Goal: Information Seeking & Learning: Find specific page/section

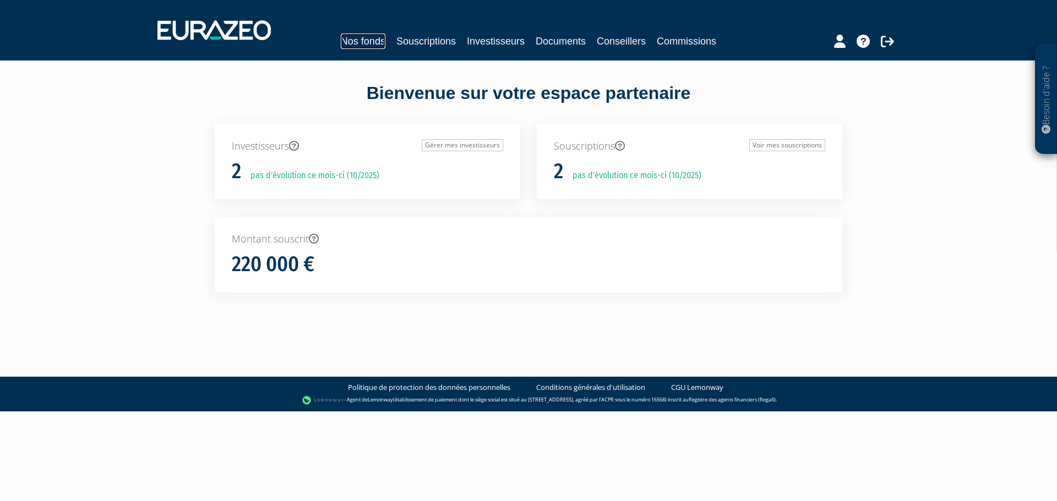
click at [370, 42] on link "Nos fonds" at bounding box center [363, 41] width 45 height 15
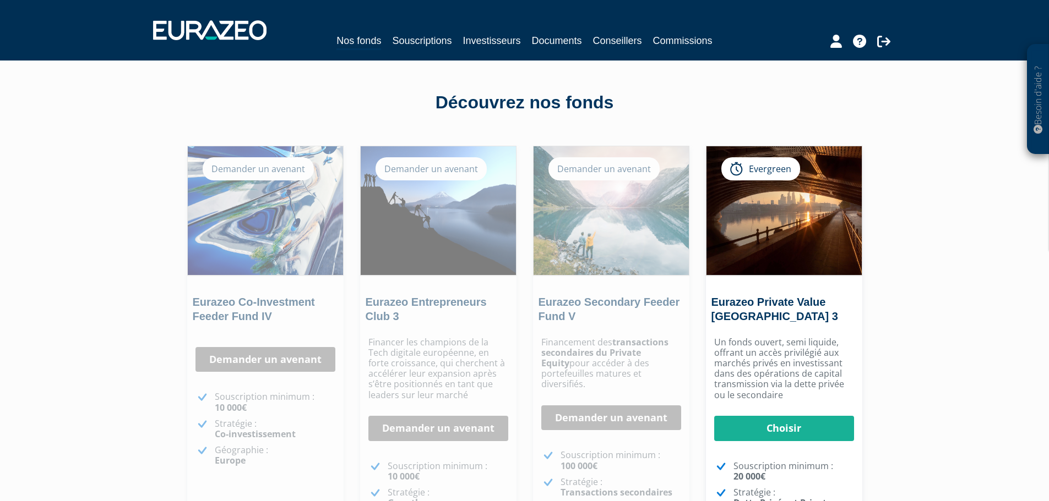
click at [553, 50] on div "Nos fonds Souscriptions Investisseurs Documents Conseillers Commissions" at bounding box center [524, 30] width 759 height 41
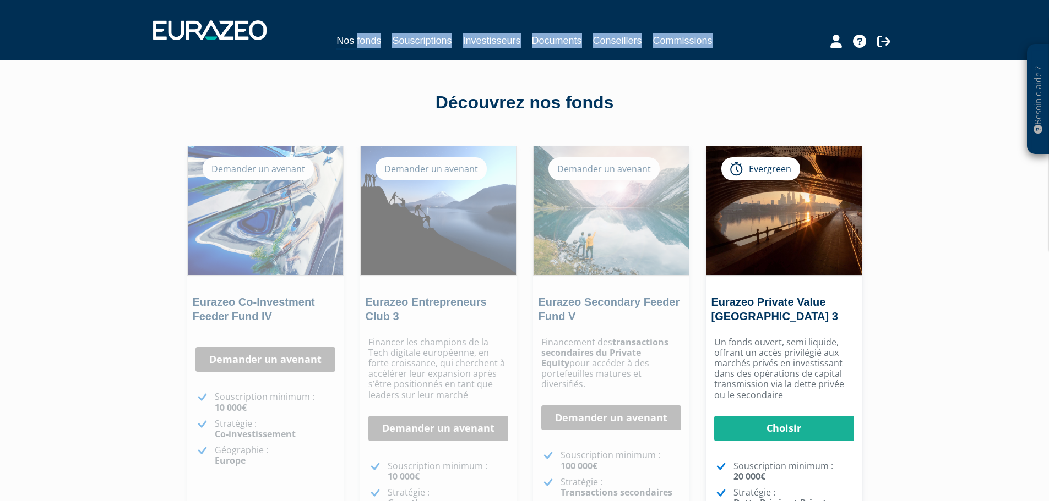
click at [553, 50] on div "Nos fonds Souscriptions Investisseurs Documents Conseillers Commissions" at bounding box center [524, 30] width 759 height 41
click at [553, 47] on link "Documents" at bounding box center [557, 40] width 50 height 15
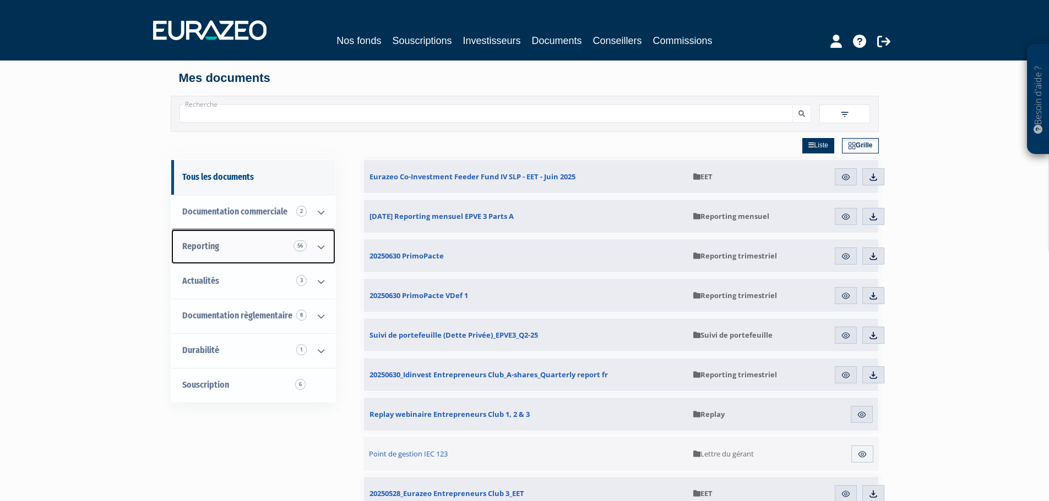
click at [330, 249] on icon at bounding box center [321, 247] width 29 height 34
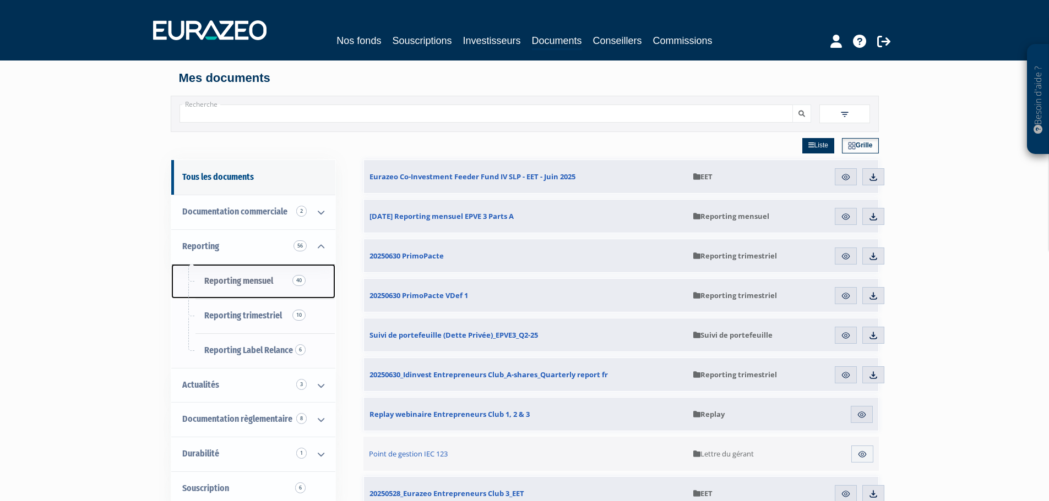
click at [256, 288] on link "Reporting mensuel 40" at bounding box center [253, 281] width 164 height 35
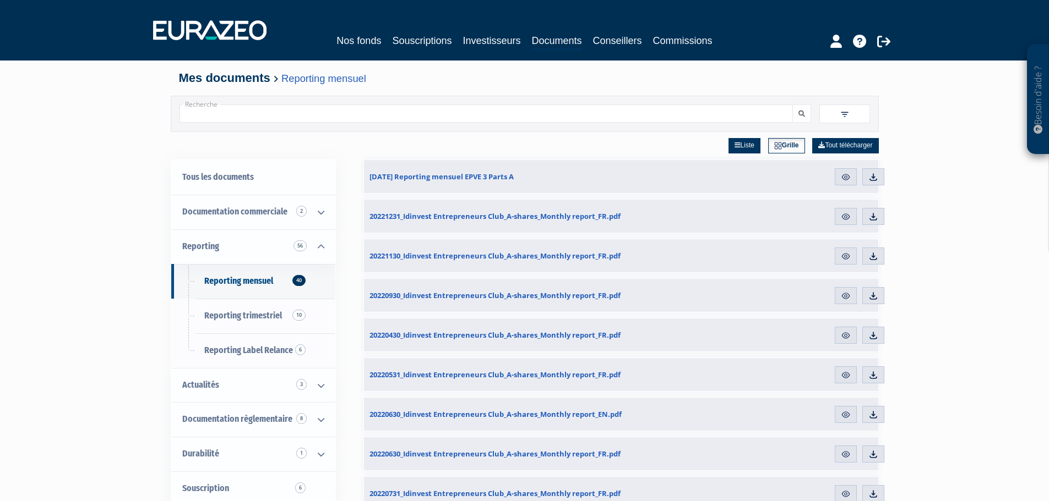
click at [761, 118] on input "Recherche" at bounding box center [485, 114] width 613 height 18
click at [759, 115] on input "Recherche" at bounding box center [485, 114] width 613 height 18
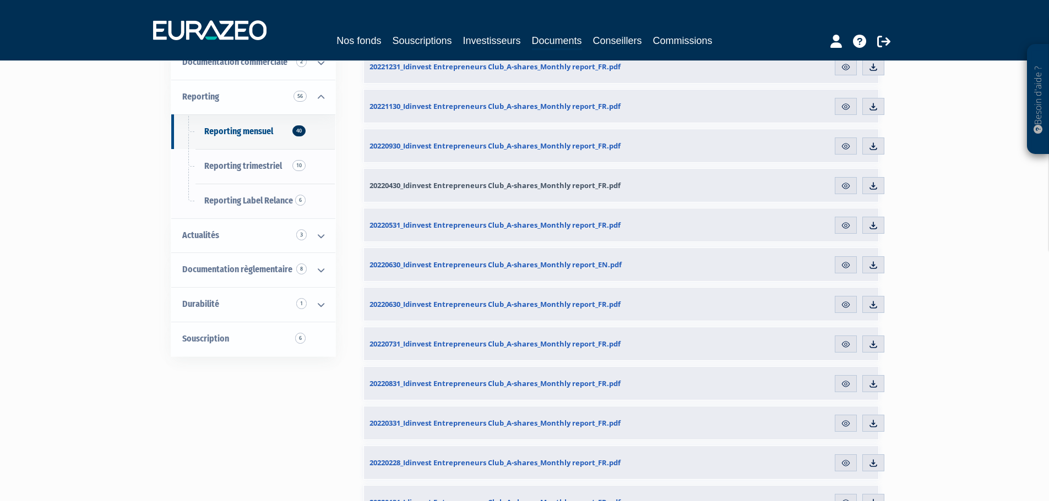
scroll to position [95, 0]
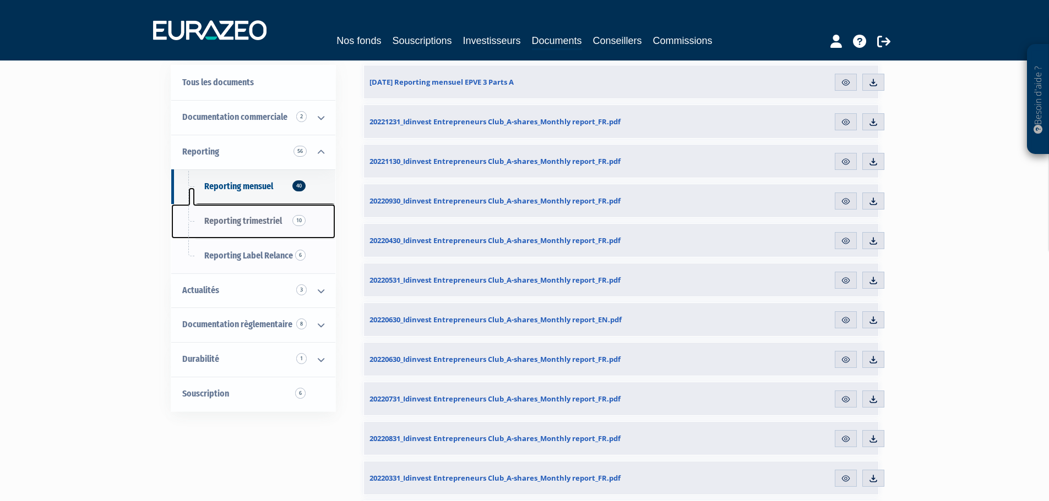
click at [238, 227] on link "Reporting trimestriel 10" at bounding box center [253, 221] width 164 height 35
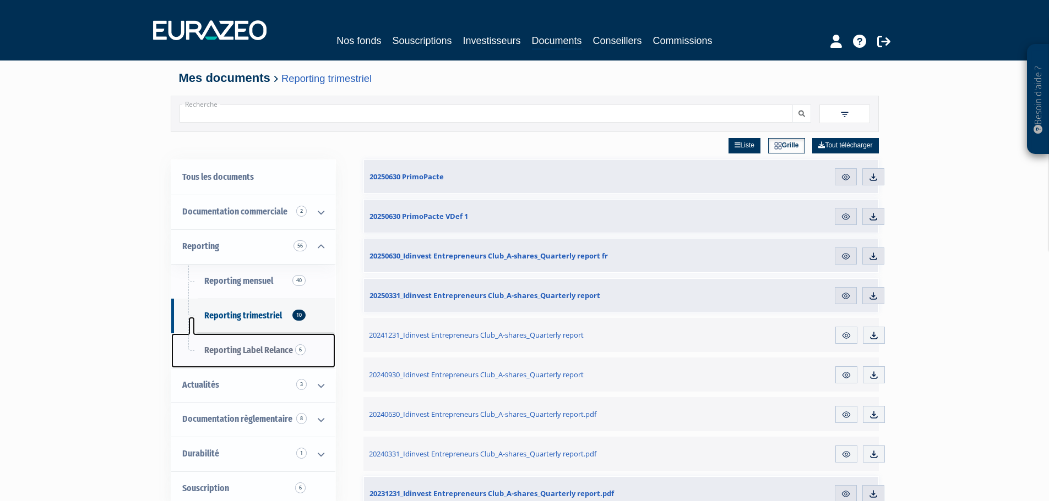
click at [253, 365] on link "Reporting Label Relance 6" at bounding box center [253, 351] width 164 height 35
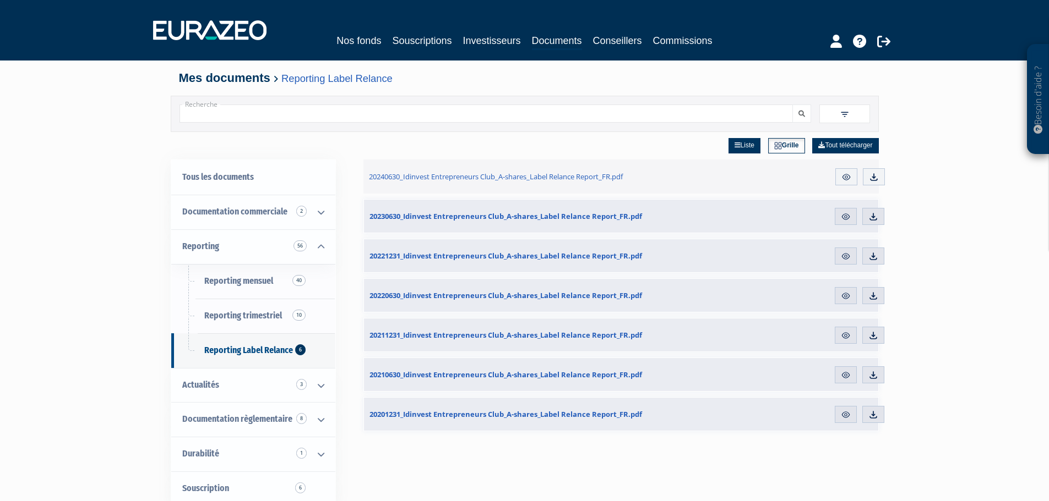
click at [780, 148] on link "Grille" at bounding box center [786, 145] width 37 height 15
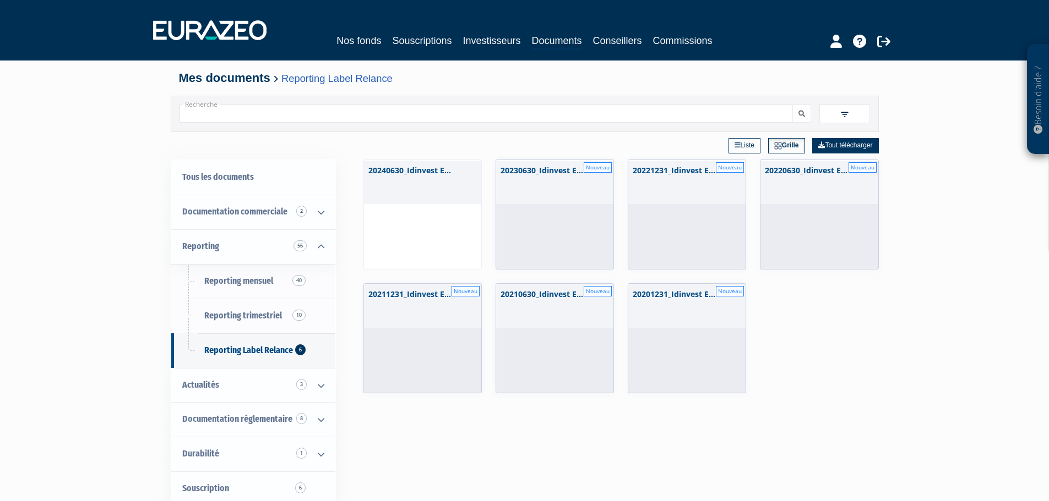
click at [741, 146] on link "Liste" at bounding box center [744, 145] width 32 height 15
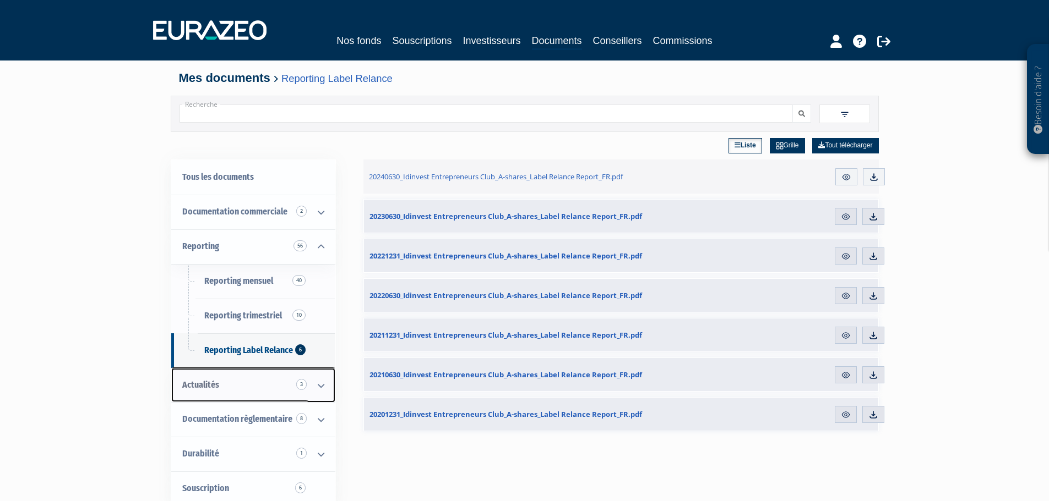
click at [206, 375] on link "Actualités 3" at bounding box center [253, 385] width 164 height 35
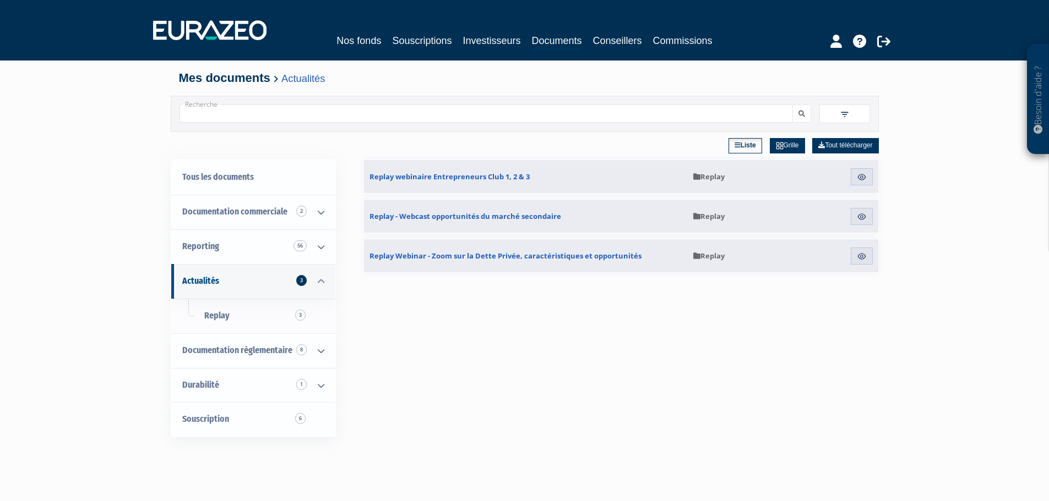
click at [257, 114] on input "Recherche" at bounding box center [485, 114] width 613 height 18
click at [792, 105] on button "submit" at bounding box center [801, 114] width 19 height 18
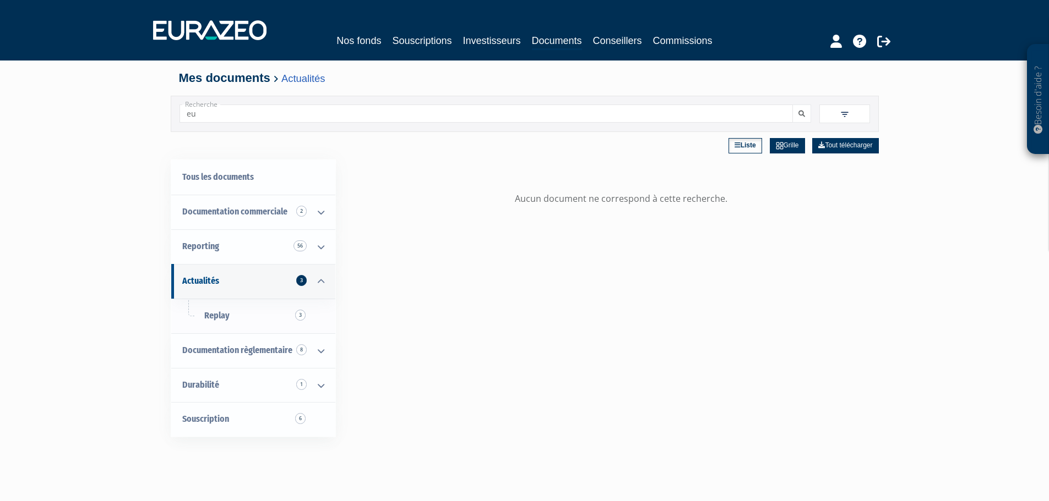
type input "e"
paste input "MHDefi.375469150149"
drag, startPoint x: 319, startPoint y: 121, endPoint x: 133, endPoint y: 126, distance: 186.7
click at [133, 126] on div "Besoin d'aide ? × J'ai besoin d'aide Si vous avez une question à propos du fonc…" at bounding box center [524, 336] width 1049 height 672
paste input "FR00140086L7"
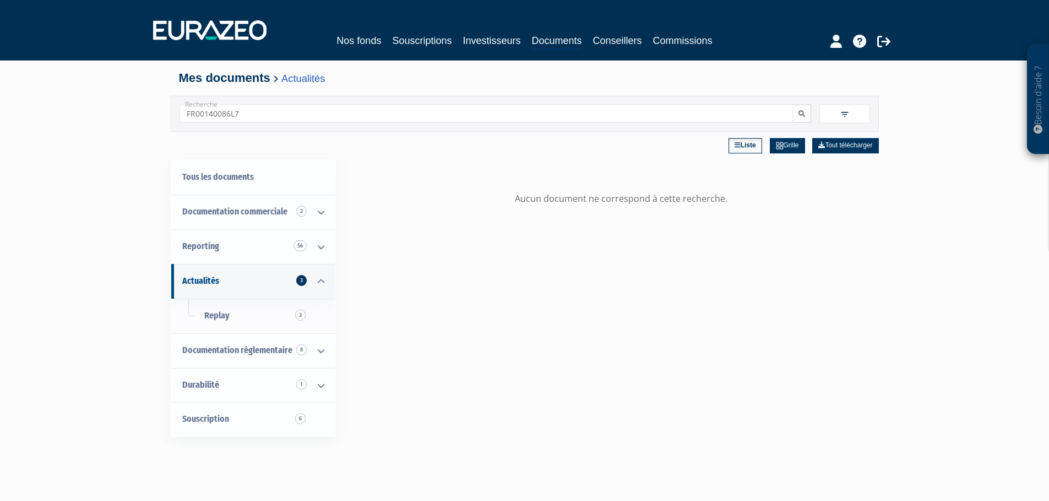
type input "FR00140086L7"
click at [798, 116] on icon "submit" at bounding box center [801, 114] width 7 height 7
click at [214, 210] on span "Documentation commerciale 2" at bounding box center [234, 211] width 105 height 10
click at [222, 216] on span "Documentation commerciale 2" at bounding box center [234, 211] width 105 height 10
click at [293, 204] on link "Documentation commerciale 2" at bounding box center [253, 212] width 164 height 35
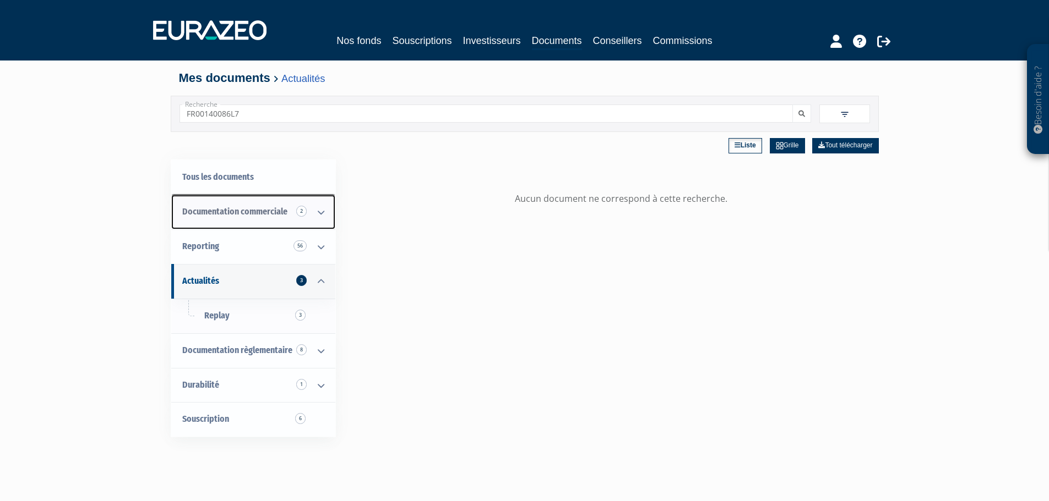
click at [309, 211] on icon at bounding box center [321, 212] width 29 height 34
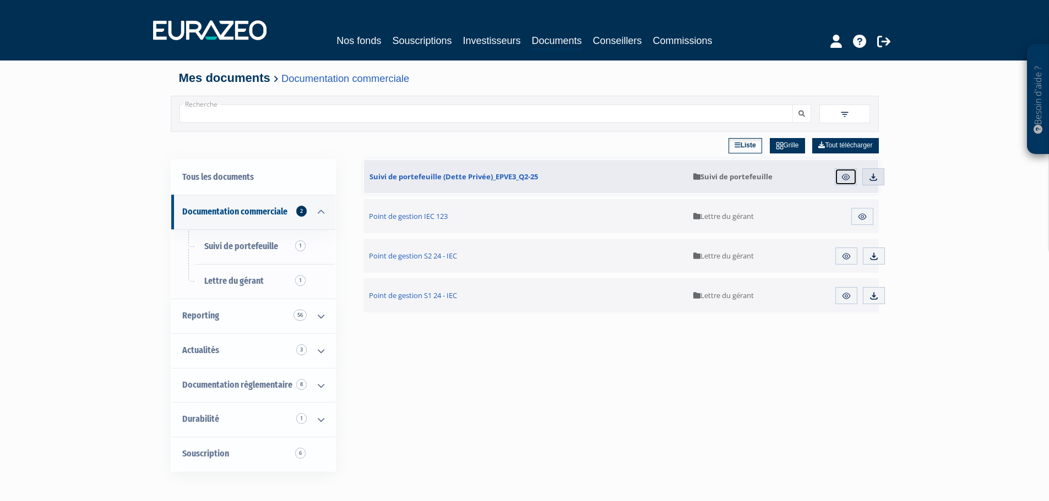
click at [840, 176] on link "Aperçu" at bounding box center [845, 177] width 22 height 18
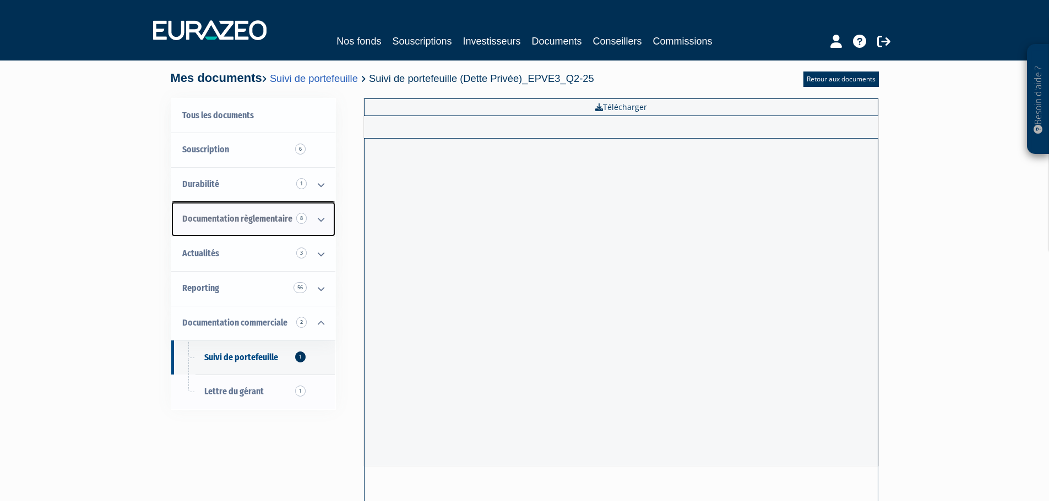
click at [250, 220] on span "Documentation règlementaire 8" at bounding box center [237, 219] width 110 height 10
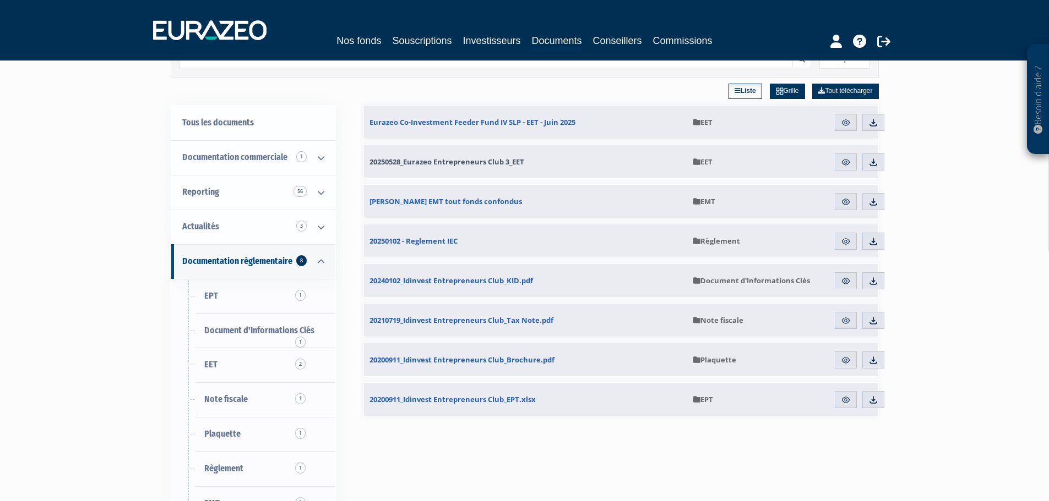
scroll to position [165, 0]
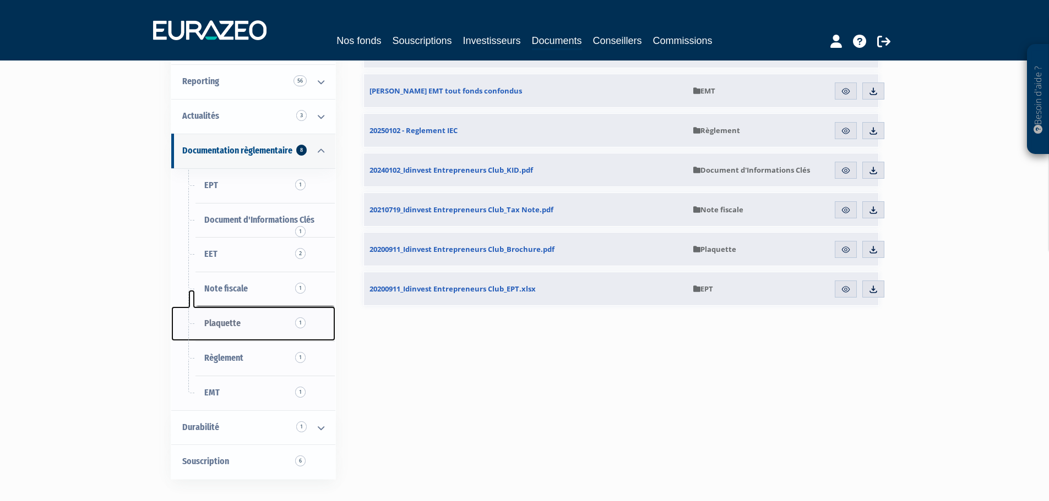
click at [269, 318] on link "Plaquette 1" at bounding box center [253, 324] width 164 height 35
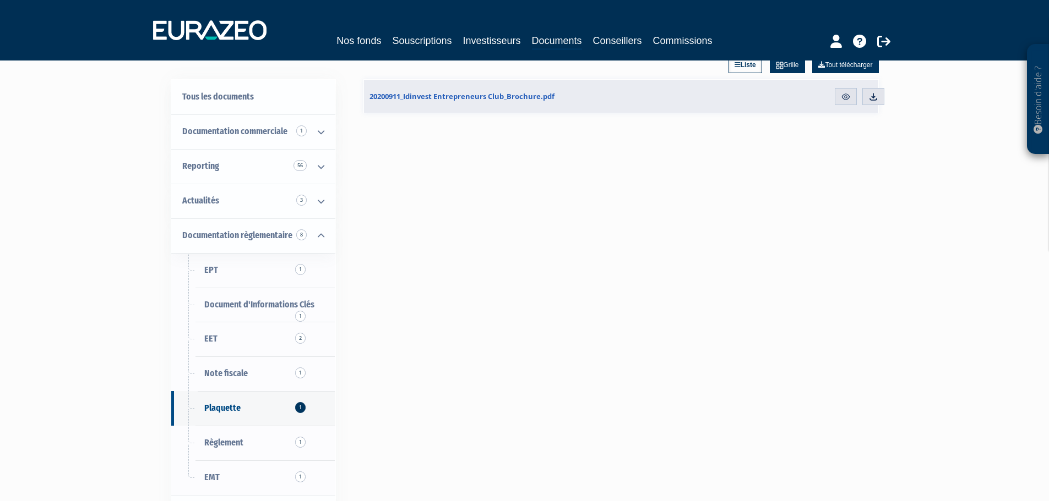
scroll to position [165, 0]
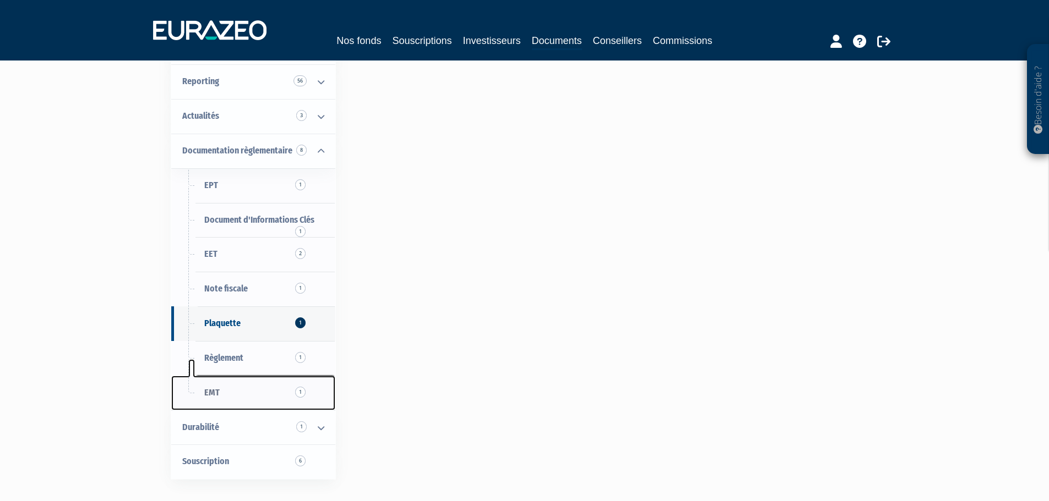
click at [231, 377] on link "EMT 1" at bounding box center [253, 393] width 164 height 35
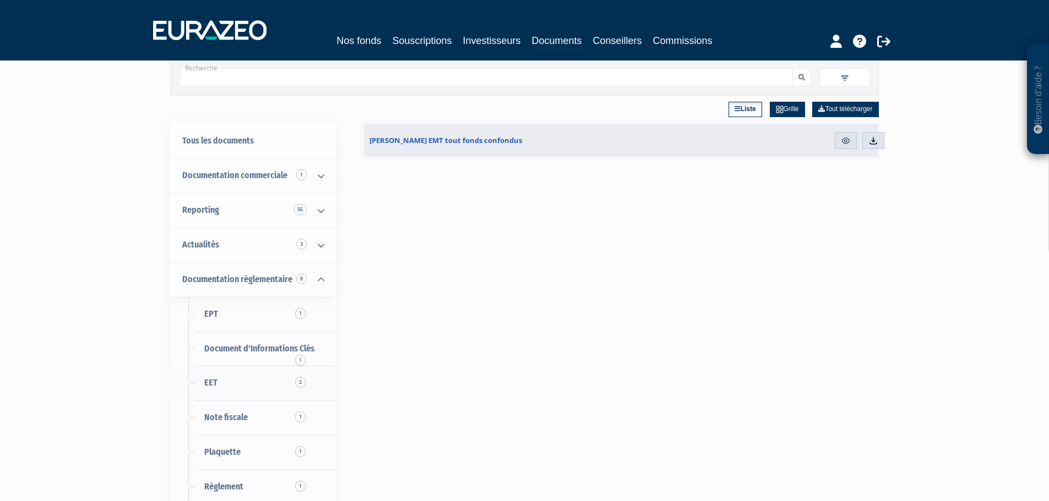
scroll to position [165, 0]
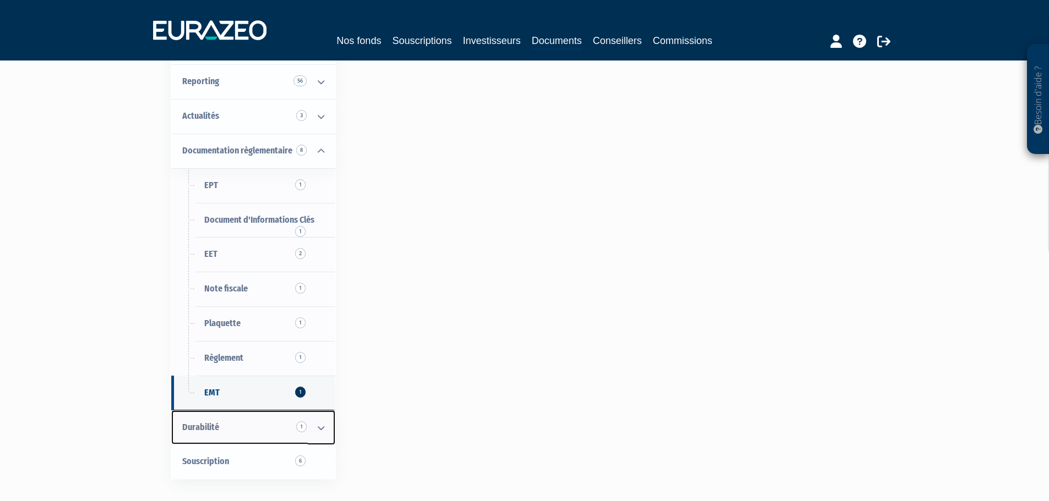
click at [320, 435] on icon at bounding box center [321, 428] width 29 height 34
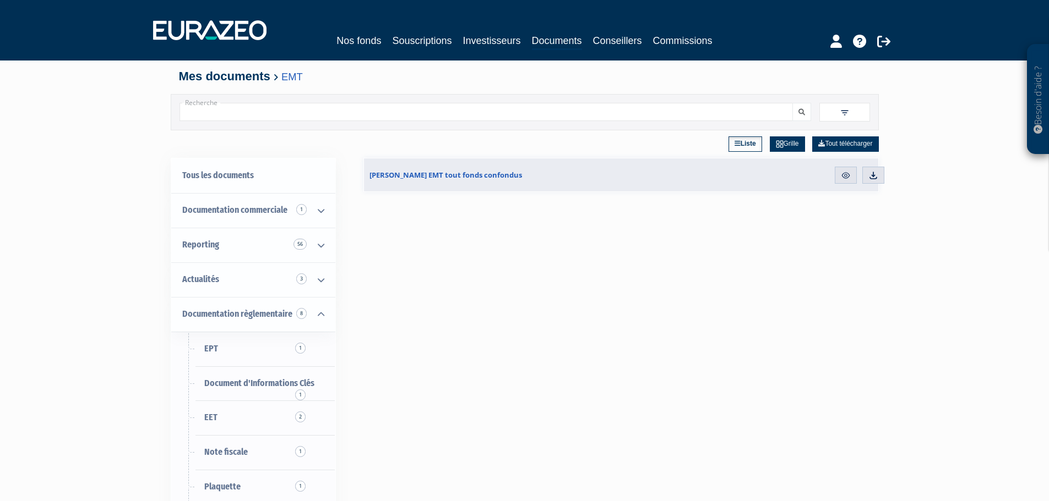
scroll to position [0, 0]
